Goal: Information Seeking & Learning: Learn about a topic

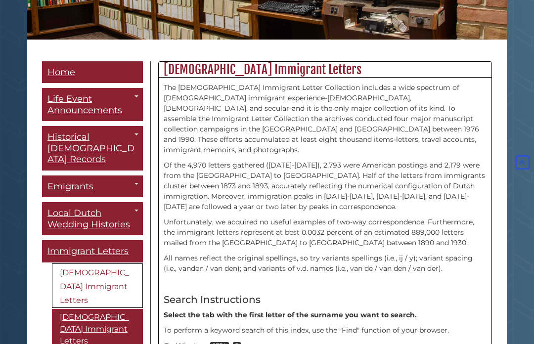
scroll to position [202, 0]
click at [0, 0] on link "[GEOGRAPHIC_DATA], [GEOGRAPHIC_DATA] Emigrants to [GEOGRAPHIC_DATA]" at bounding box center [0, 0] width 0 height 0
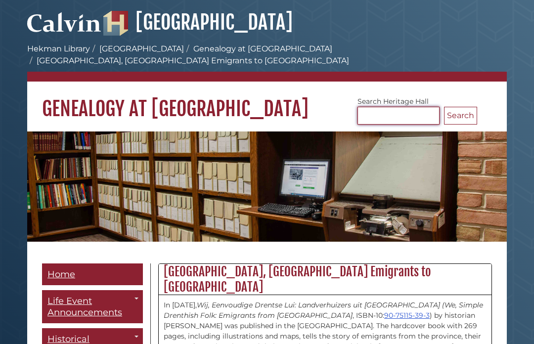
click at [375, 112] on input "Search [GEOGRAPHIC_DATA]" at bounding box center [398, 116] width 82 height 18
type input "*****"
click at [469, 110] on button "Search" at bounding box center [460, 116] width 33 height 18
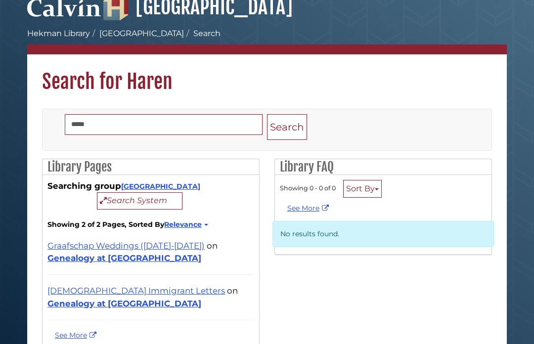
scroll to position [34, 0]
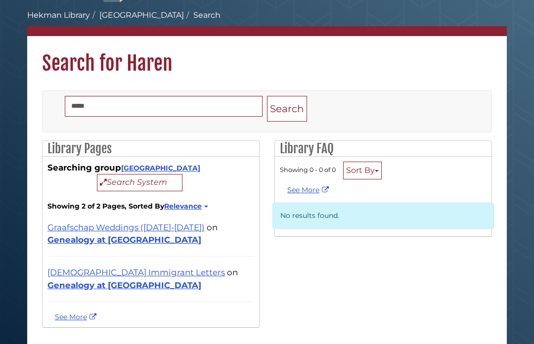
click at [201, 280] on link "Genealogy at [GEOGRAPHIC_DATA]" at bounding box center [124, 285] width 154 height 10
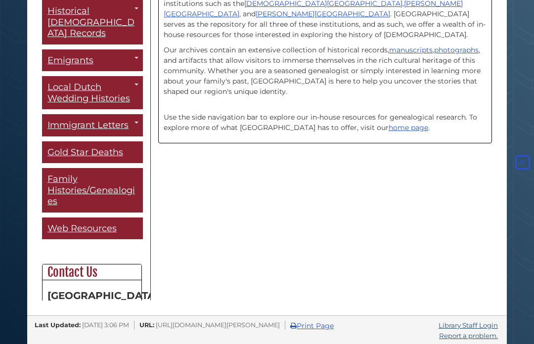
scroll to position [298, 0]
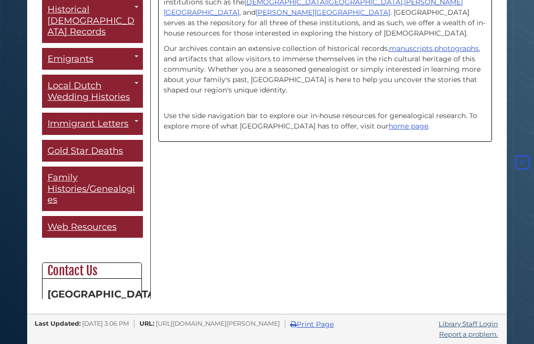
click at [118, 176] on span "Family Histories/Genealogies" at bounding box center [90, 188] width 87 height 33
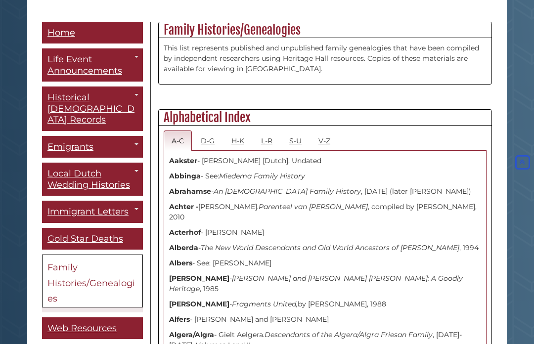
scroll to position [230, 0]
click at [299, 145] on link "S-U" at bounding box center [295, 140] width 28 height 20
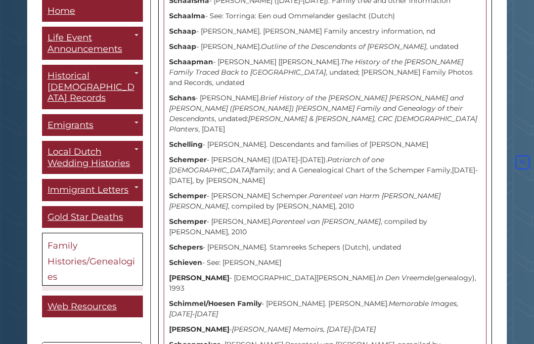
scroll to position [477, 0]
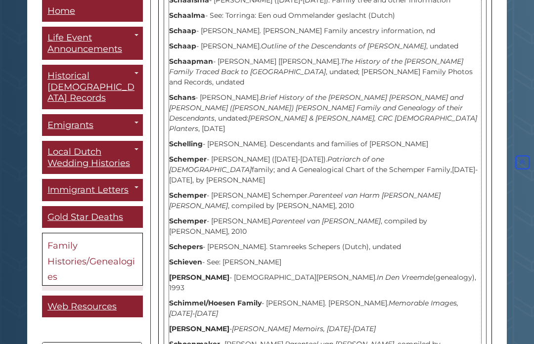
click at [202, 242] on p "Schepers - Roelof Jakob Schepers. Stamreeks Schepers (Dutch), undated" at bounding box center [325, 247] width 312 height 10
click at [239, 242] on p "Schepers - Roelof Jakob Schepers. Stamreeks Schepers (Dutch), undated" at bounding box center [325, 247] width 312 height 10
click at [193, 242] on strong "Schepers" at bounding box center [186, 246] width 34 height 9
click at [412, 242] on p "Schepers - Roelof Jakob Schepers. Stamreeks Schepers (Dutch), undated" at bounding box center [325, 247] width 312 height 10
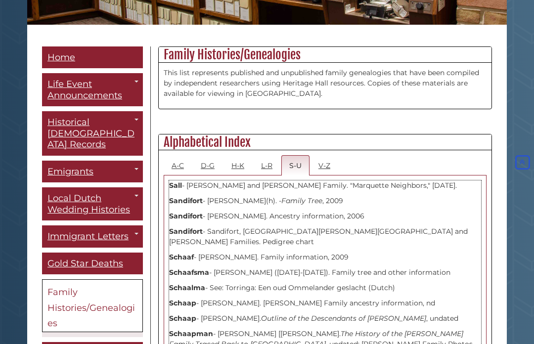
scroll to position [198, 0]
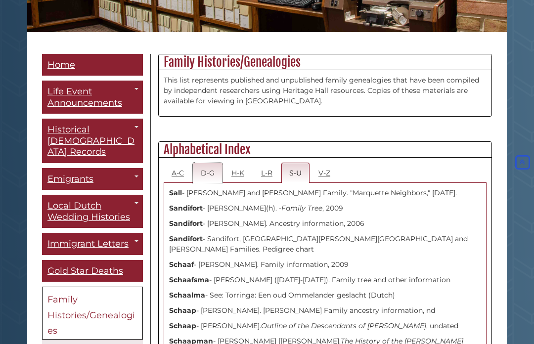
click at [212, 175] on link "D-G" at bounding box center [208, 173] width 30 height 20
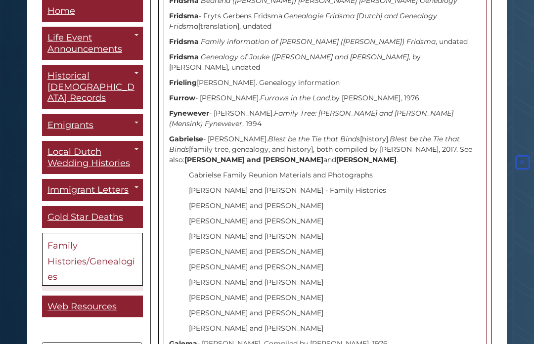
scroll to position [4907, 0]
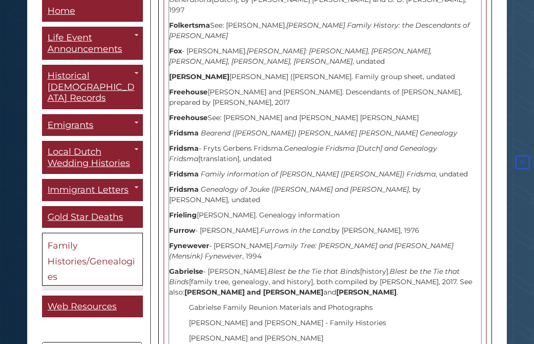
scroll to position [4775, 0]
